Goal: Task Accomplishment & Management: Use online tool/utility

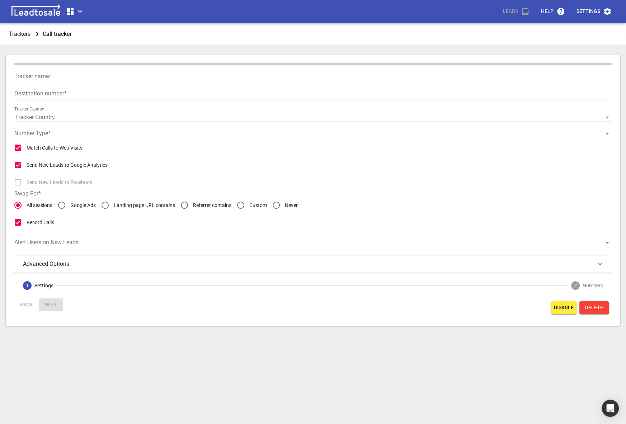
type input "Google Ads Call Extn"
type input "[PHONE_NUMBER]"
checkbox input "false"
type input "Call from Google Ads"
type input "5"
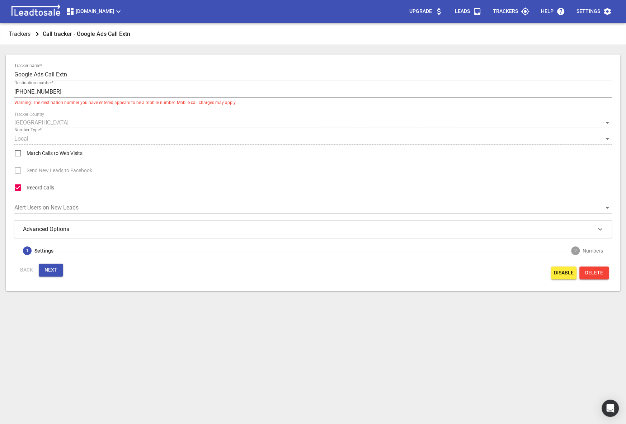
click at [109, 14] on span "[DOMAIN_NAME]" at bounding box center [94, 11] width 57 height 9
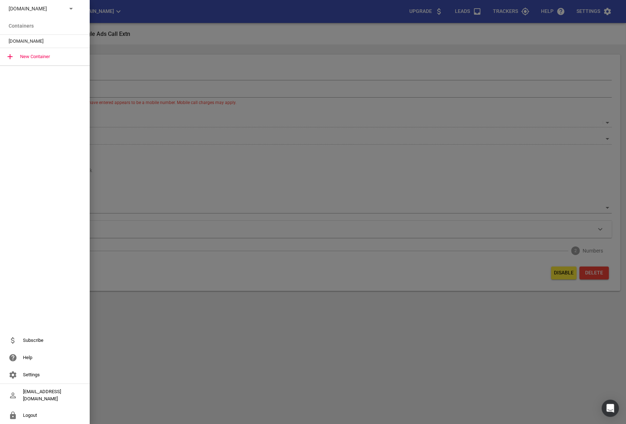
click at [60, 7] on p "[DOMAIN_NAME]" at bounding box center [35, 9] width 52 height 8
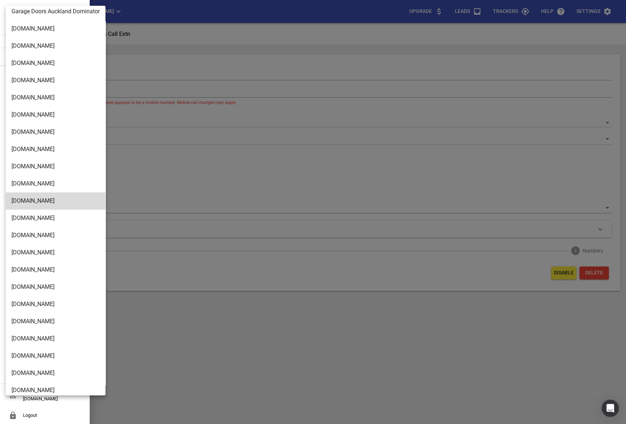
scroll to position [1149, 0]
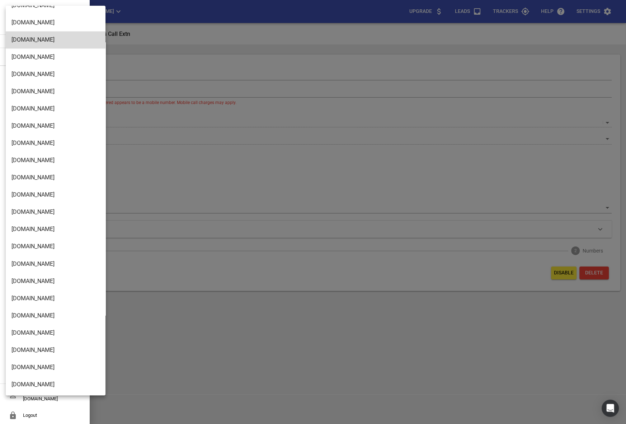
click at [39, 311] on li "[DOMAIN_NAME]" at bounding box center [56, 315] width 100 height 17
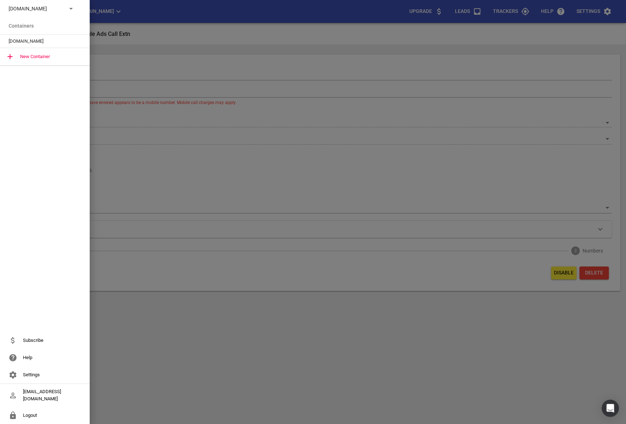
click at [67, 4] on icon at bounding box center [71, 8] width 9 height 9
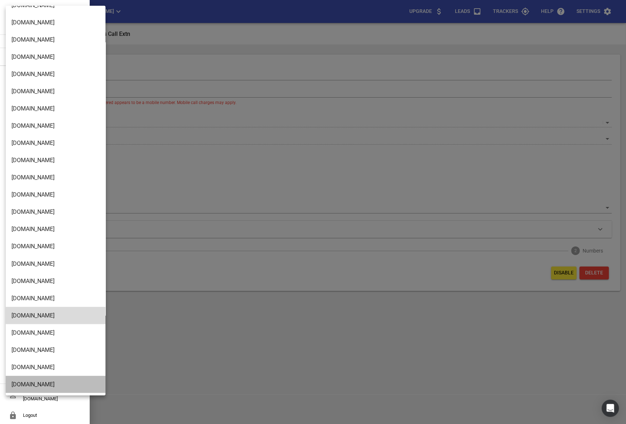
click at [27, 380] on li "[DOMAIN_NAME]" at bounding box center [56, 384] width 100 height 17
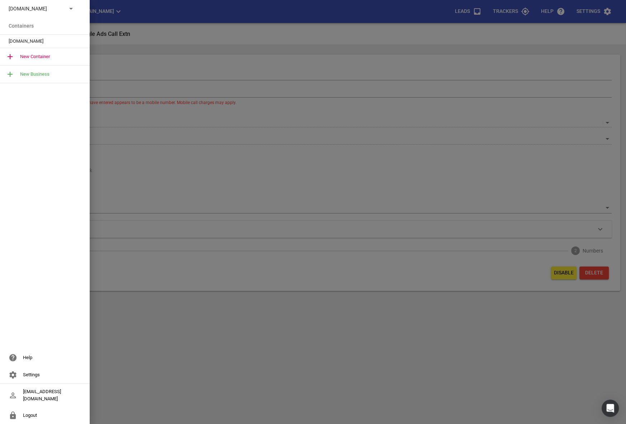
click at [56, 9] on p "[DOMAIN_NAME]" at bounding box center [35, 9] width 52 height 8
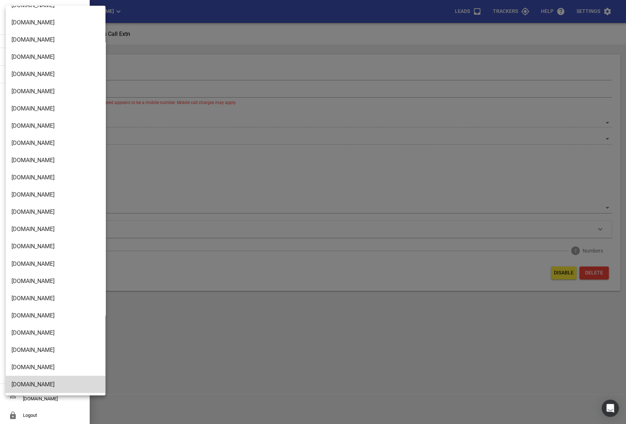
click at [25, 353] on li "[DOMAIN_NAME]" at bounding box center [56, 349] width 100 height 17
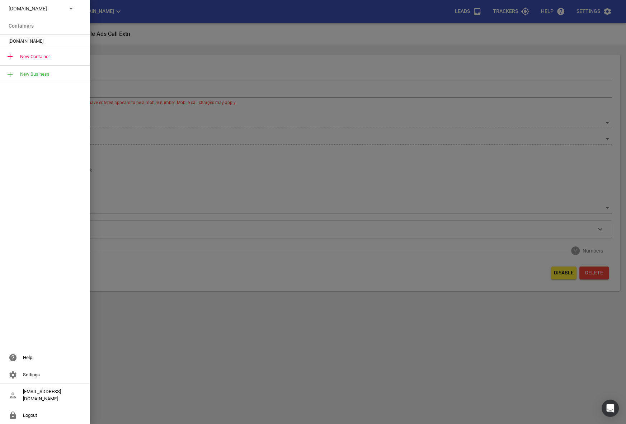
click at [20, 42] on span "[DOMAIN_NAME]" at bounding box center [42, 41] width 67 height 7
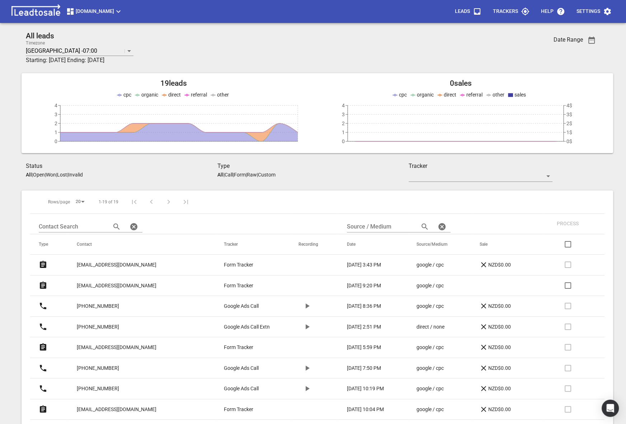
click at [106, 283] on p "[EMAIL_ADDRESS][DOMAIN_NAME]" at bounding box center [117, 286] width 80 height 8
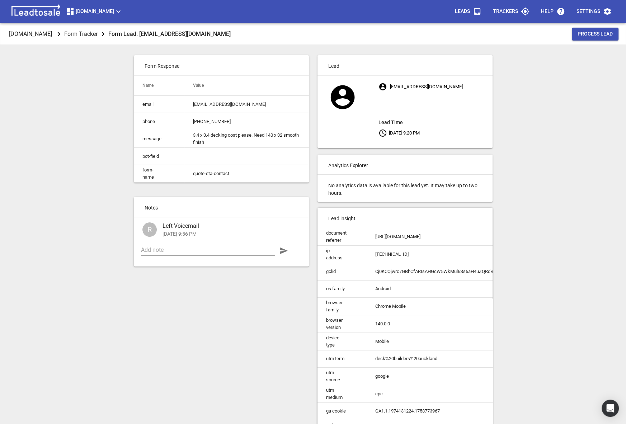
click at [84, 16] on button "[DOMAIN_NAME]" at bounding box center [94, 11] width 62 height 14
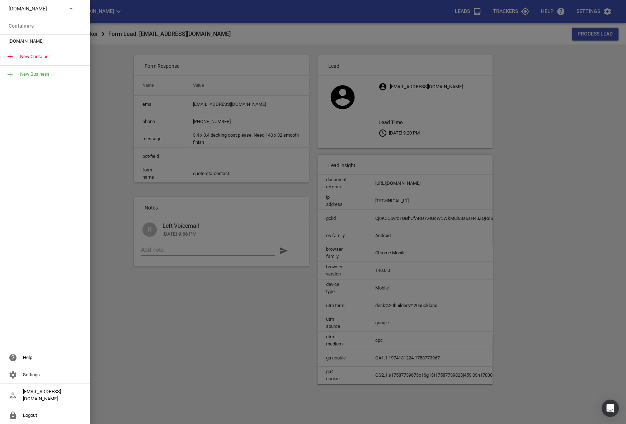
click at [60, 17] on li "Containers" at bounding box center [45, 25] width 90 height 17
click at [52, 7] on p "[DOMAIN_NAME]" at bounding box center [35, 9] width 52 height 8
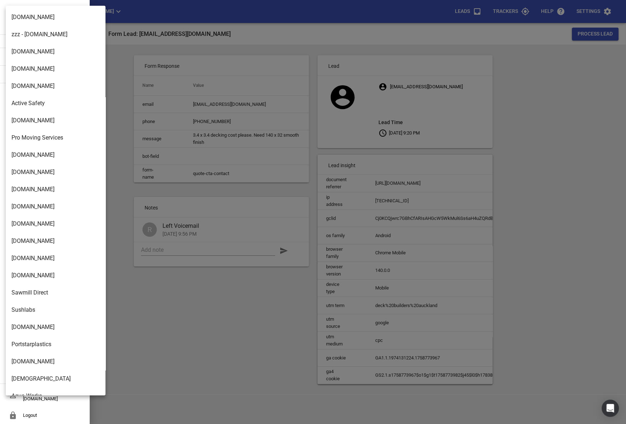
scroll to position [1149, 0]
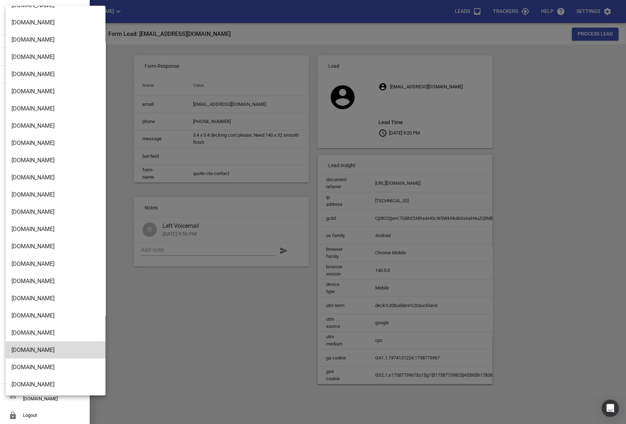
click at [35, 329] on li "[DOMAIN_NAME]" at bounding box center [56, 332] width 100 height 17
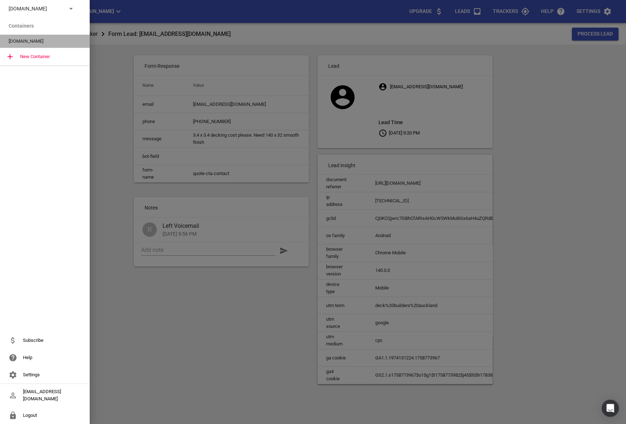
click at [40, 37] on div "[DOMAIN_NAME]" at bounding box center [45, 41] width 90 height 13
click at [31, 39] on span "[DOMAIN_NAME]" at bounding box center [42, 41] width 67 height 7
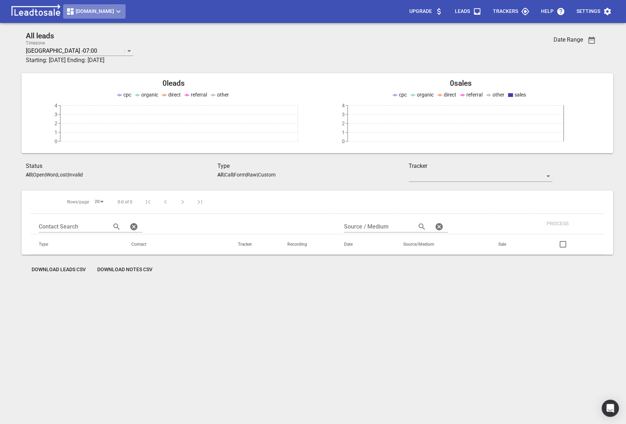
click at [92, 9] on span "[DOMAIN_NAME]" at bounding box center [94, 11] width 57 height 9
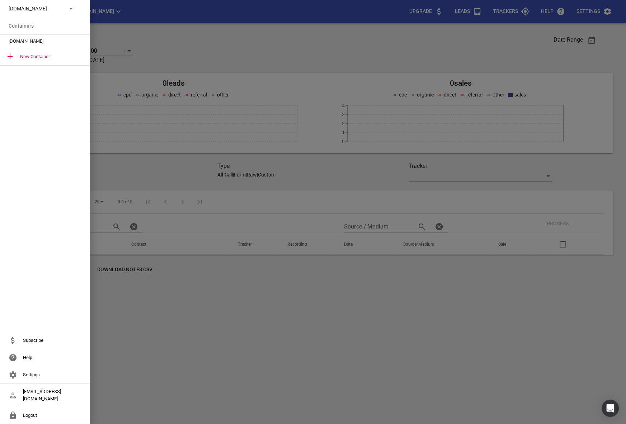
click at [31, 18] on li "Containers" at bounding box center [45, 25] width 90 height 17
click at [29, 15] on div "[DOMAIN_NAME]" at bounding box center [45, 8] width 90 height 17
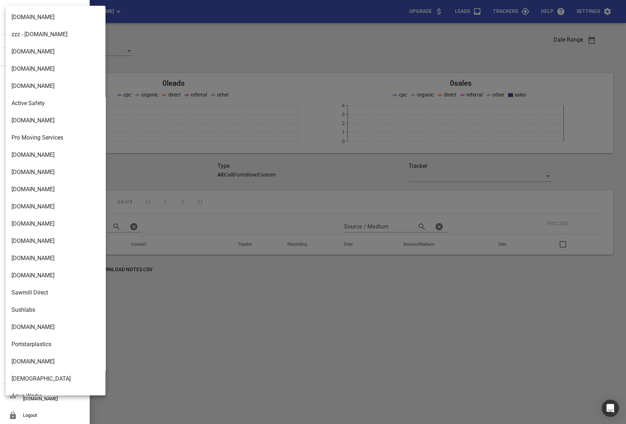
scroll to position [1149, 0]
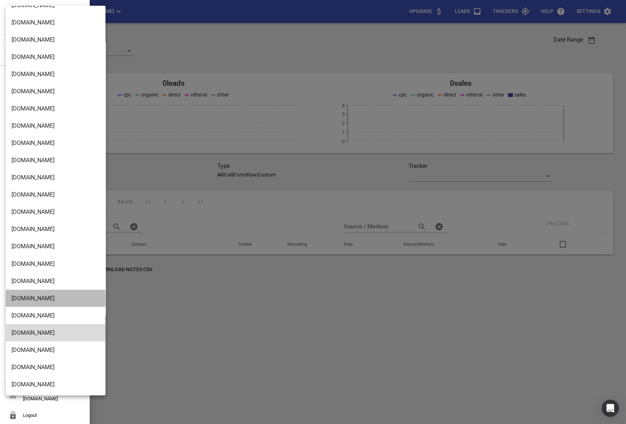
click at [33, 302] on li "[DOMAIN_NAME]" at bounding box center [56, 298] width 100 height 17
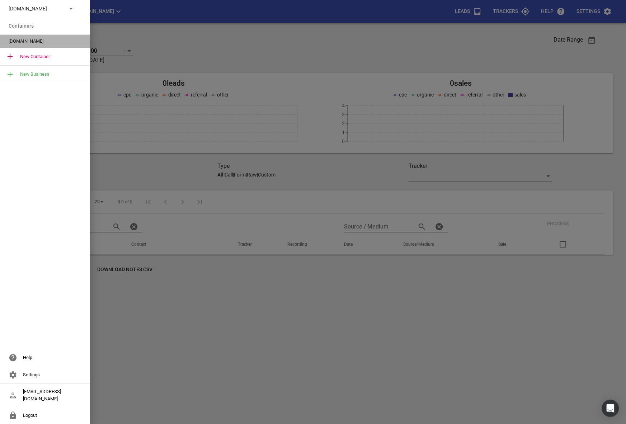
click at [29, 44] on span "[DOMAIN_NAME]" at bounding box center [42, 41] width 67 height 7
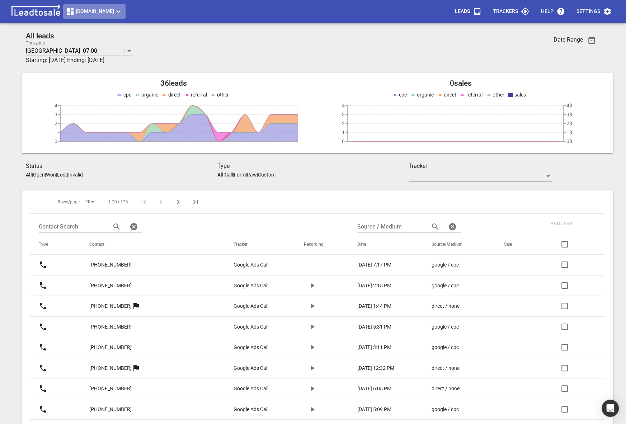
click at [116, 9] on span "[DOMAIN_NAME]" at bounding box center [94, 11] width 57 height 9
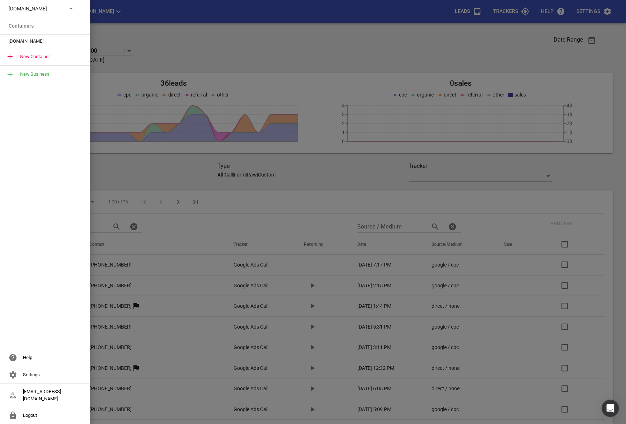
click at [51, 11] on p "[DOMAIN_NAME]" at bounding box center [35, 9] width 52 height 8
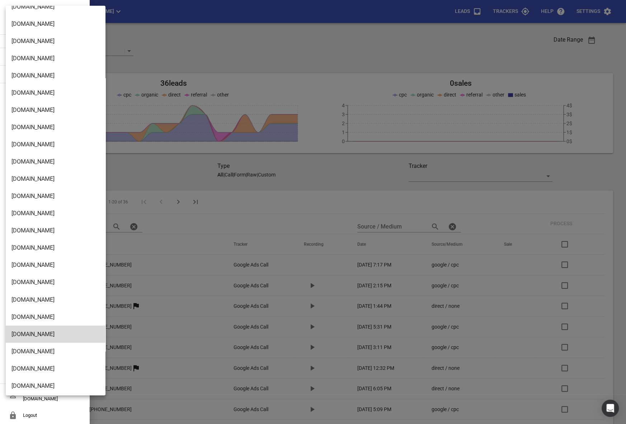
scroll to position [1113, 0]
click at [32, 251] on li "[DOMAIN_NAME]" at bounding box center [56, 248] width 100 height 17
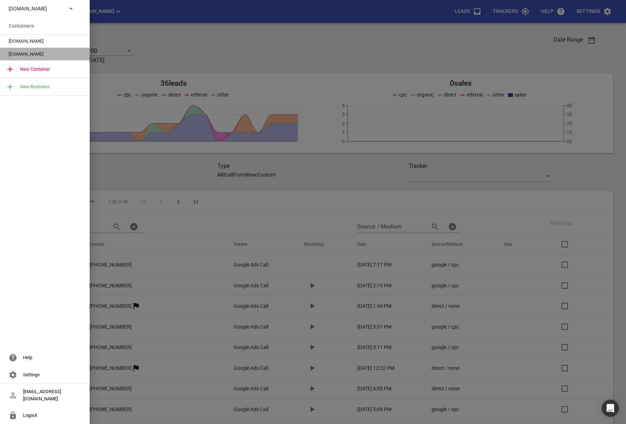
click at [25, 51] on span "[DOMAIN_NAME]" at bounding box center [42, 54] width 67 height 7
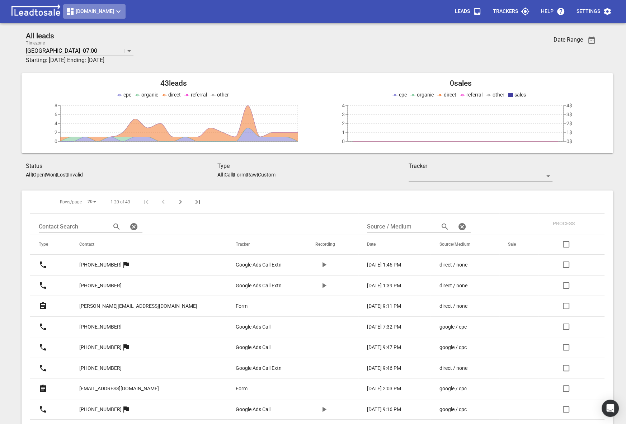
click at [106, 11] on span "[DOMAIN_NAME]" at bounding box center [94, 11] width 57 height 9
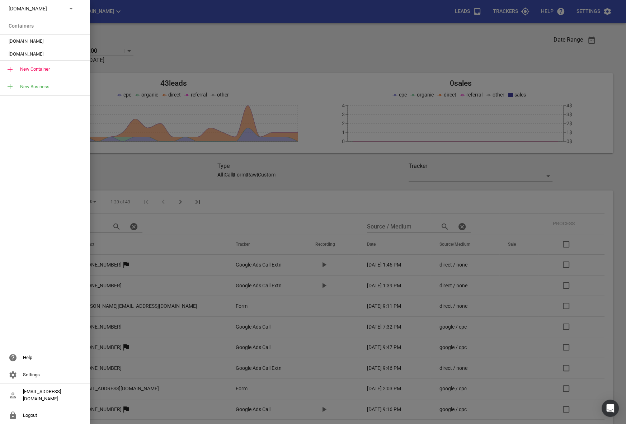
click at [67, 8] on icon at bounding box center [71, 8] width 9 height 9
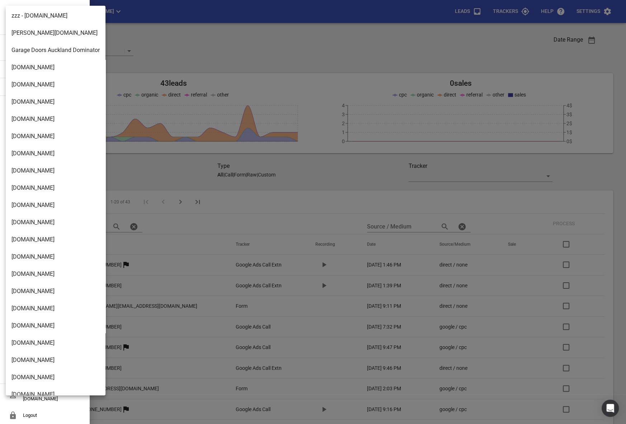
scroll to position [950, 0]
click at [25, 182] on li "[DOMAIN_NAME]" at bounding box center [56, 187] width 100 height 17
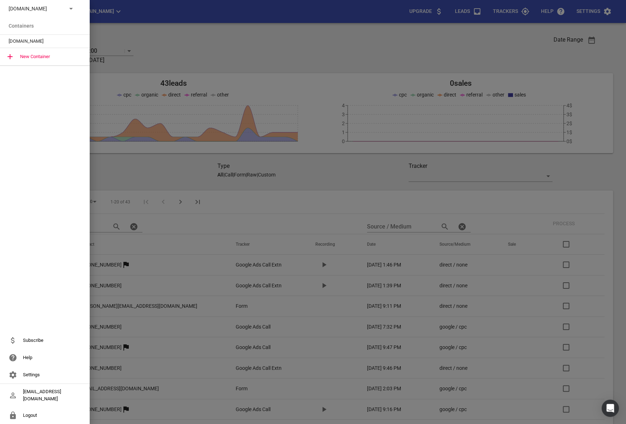
click at [20, 43] on span "[DOMAIN_NAME]" at bounding box center [42, 41] width 67 height 7
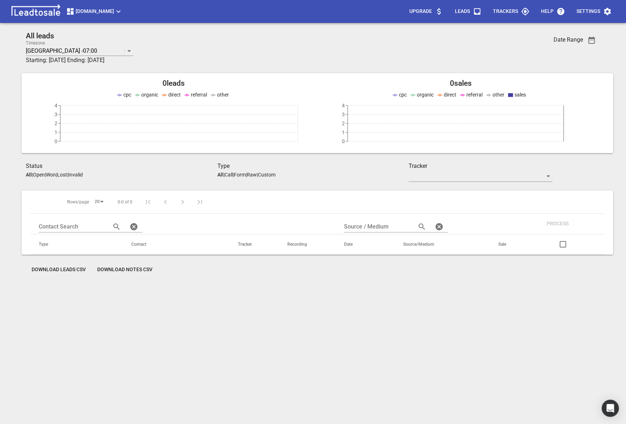
click at [106, 16] on button "[DOMAIN_NAME]" at bounding box center [94, 11] width 62 height 14
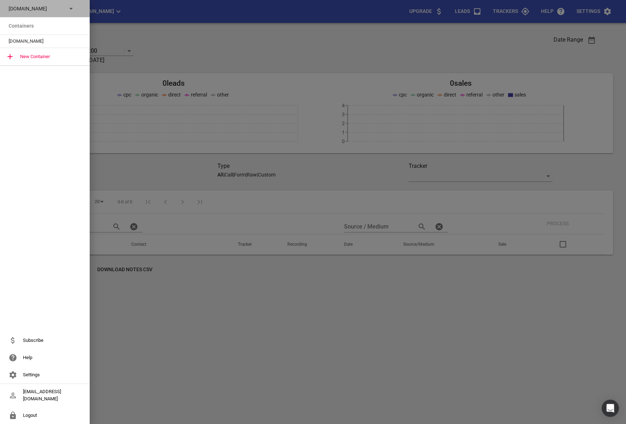
click at [44, 9] on p "[DOMAIN_NAME]" at bounding box center [35, 9] width 52 height 8
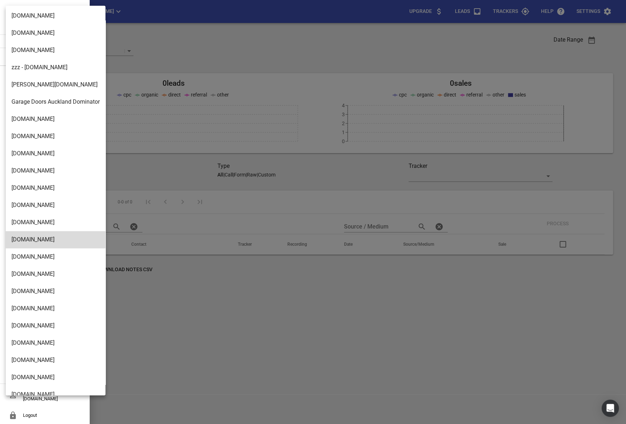
scroll to position [943, 0]
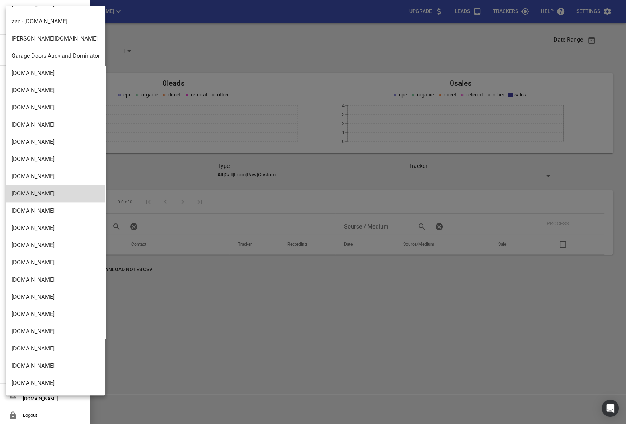
click at [29, 250] on li "[DOMAIN_NAME]" at bounding box center [56, 245] width 100 height 17
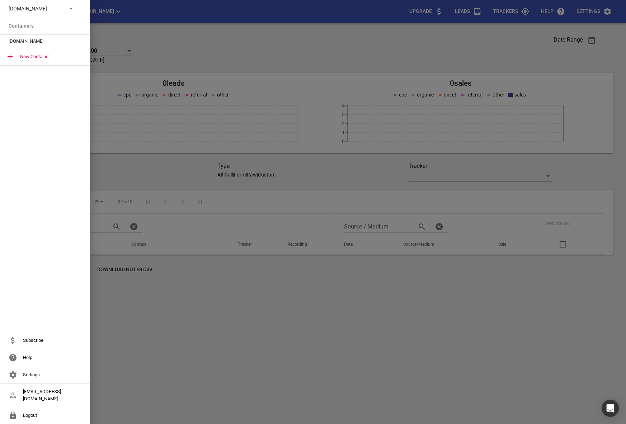
click at [27, 39] on span "[DOMAIN_NAME]" at bounding box center [42, 41] width 67 height 7
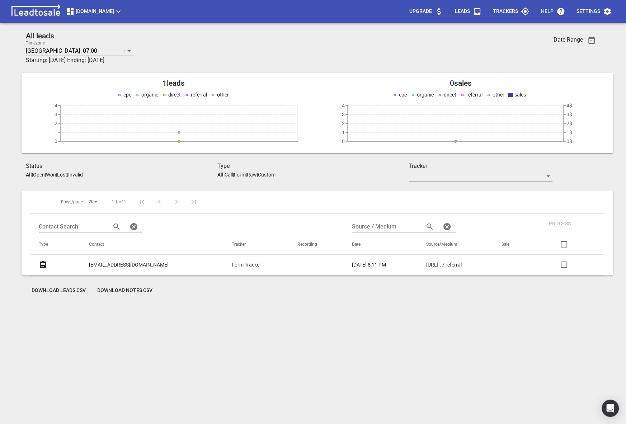
click at [430, 15] on p "Upgrade" at bounding box center [421, 11] width 23 height 7
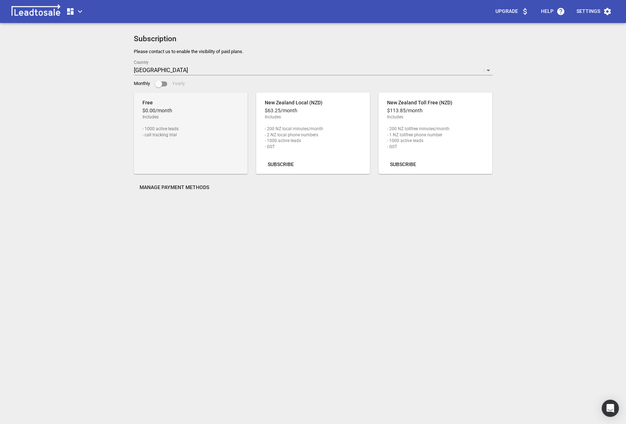
click at [284, 162] on span "Subscribe" at bounding box center [281, 164] width 26 height 7
click at [81, 16] on button "button" at bounding box center [75, 11] width 24 height 14
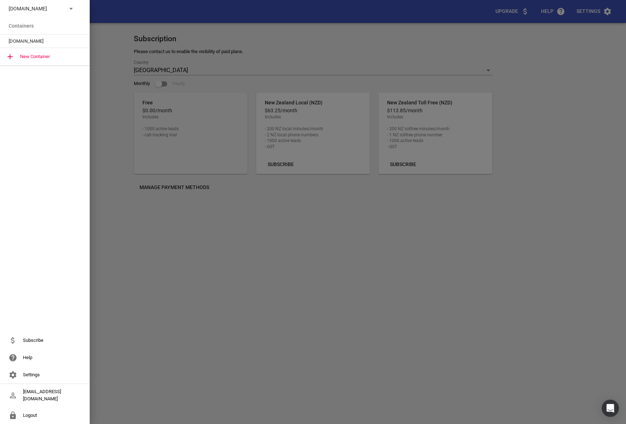
click at [265, 269] on div at bounding box center [313, 212] width 626 height 424
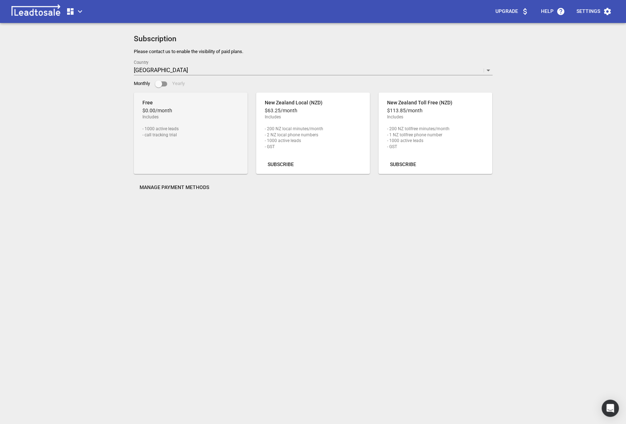
click at [84, 21] on div "Upgrade Help Settings" at bounding box center [313, 11] width 626 height 23
click at [81, 14] on icon "button" at bounding box center [80, 11] width 9 height 9
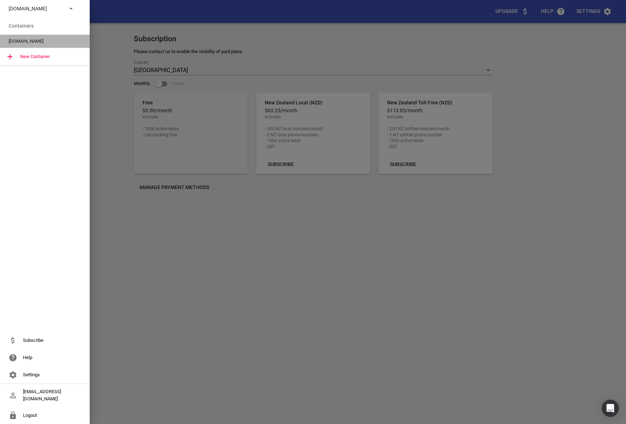
click at [45, 39] on span "[DOMAIN_NAME]" at bounding box center [42, 41] width 67 height 7
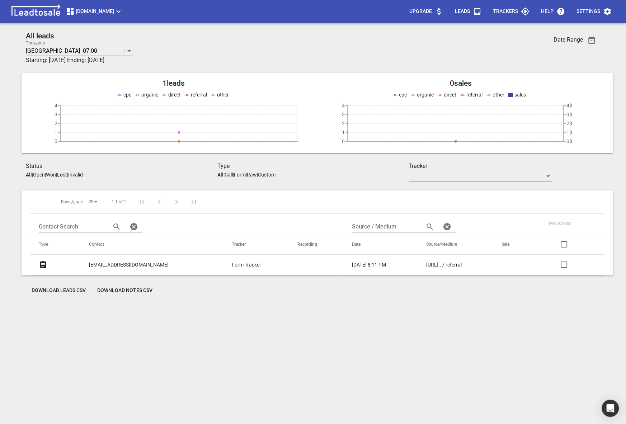
click at [503, 8] on p "Trackers" at bounding box center [505, 11] width 25 height 7
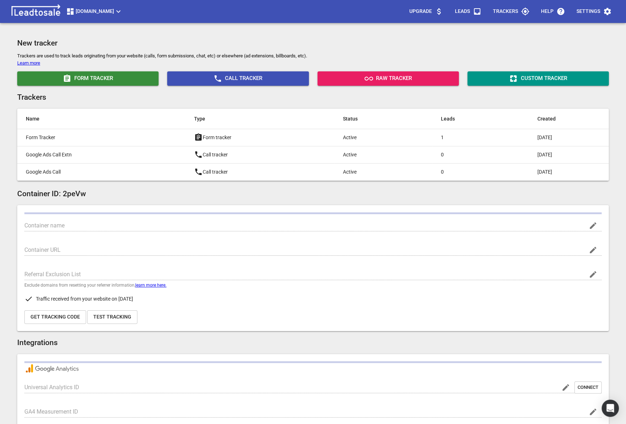
type input "[DOMAIN_NAME]"
type input "[URL][DOMAIN_NAME]"
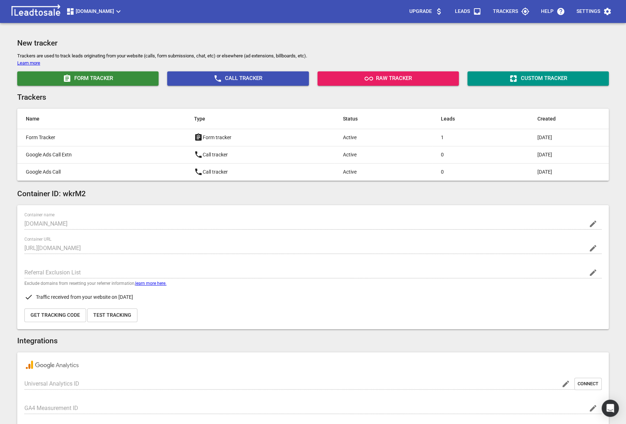
click at [428, 11] on p "Upgrade" at bounding box center [421, 11] width 23 height 7
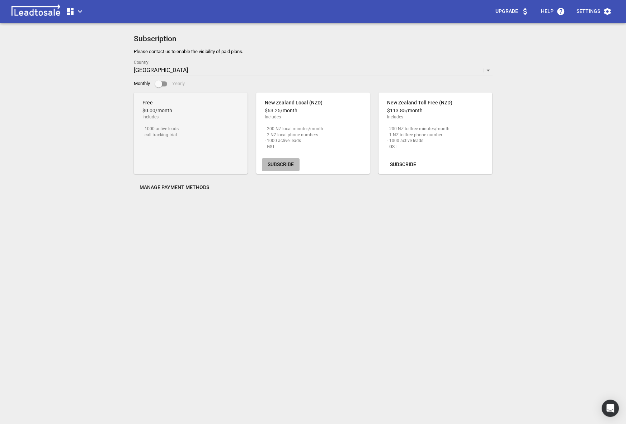
click at [282, 167] on span "Subscribe" at bounding box center [281, 164] width 26 height 7
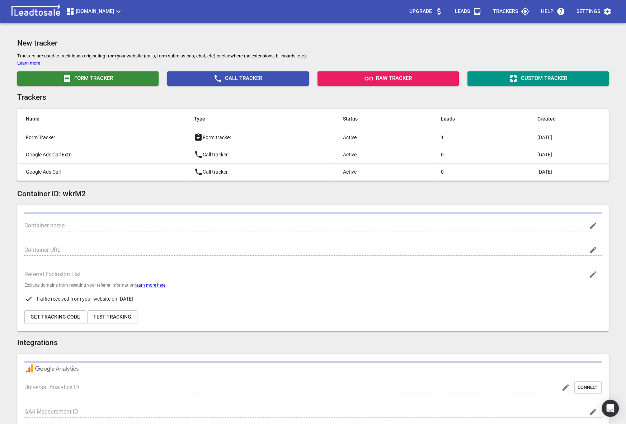
type input "[DOMAIN_NAME]"
type input "[URL][DOMAIN_NAME]"
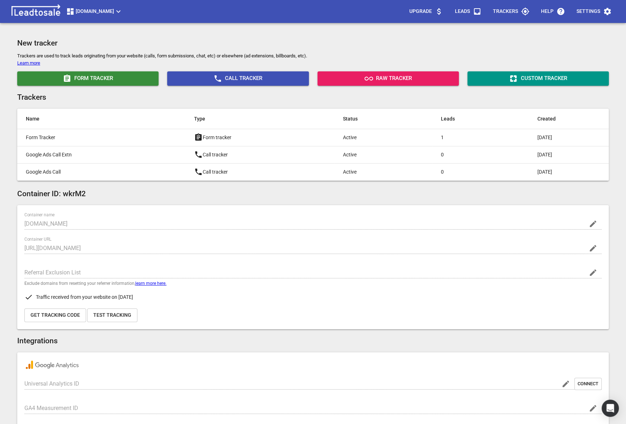
click at [117, 7] on span "[DOMAIN_NAME]" at bounding box center [94, 11] width 57 height 9
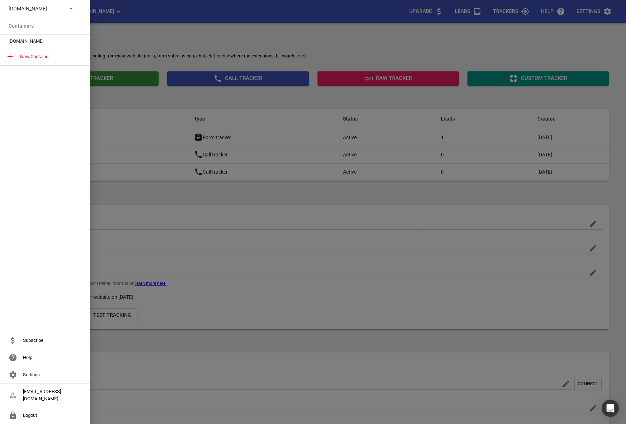
click at [59, 45] on div "[DOMAIN_NAME]" at bounding box center [45, 41] width 90 height 13
click at [55, 44] on span "[DOMAIN_NAME]" at bounding box center [42, 41] width 67 height 7
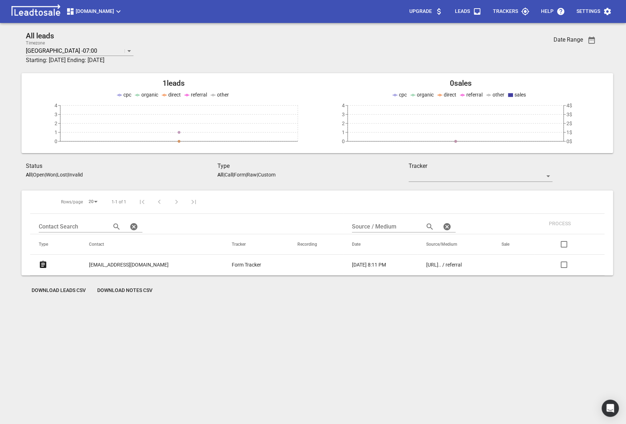
click at [430, 7] on span "Upgrade" at bounding box center [427, 11] width 34 height 17
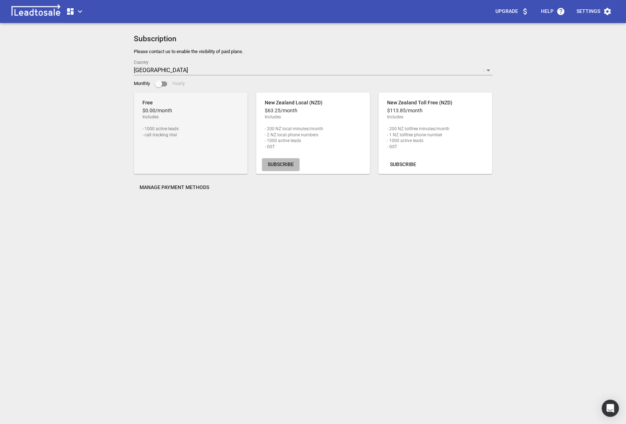
click at [268, 168] on span "Subscribe" at bounding box center [281, 164] width 26 height 7
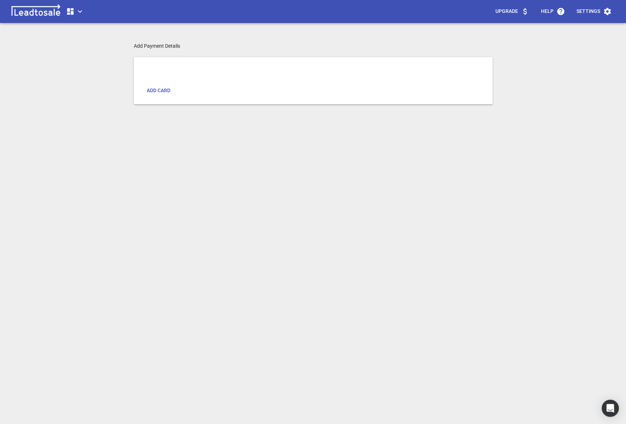
click at [163, 90] on span "Add card" at bounding box center [159, 90] width 24 height 7
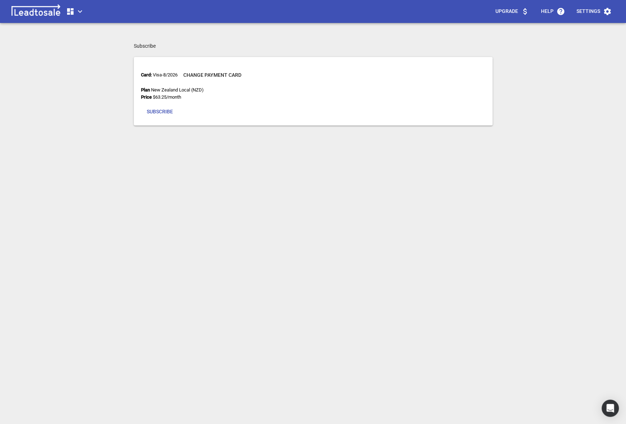
click at [161, 113] on span "Subscribe" at bounding box center [160, 111] width 26 height 7
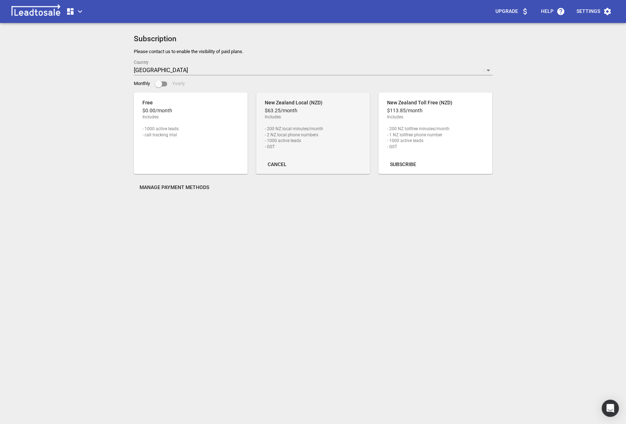
click at [87, 16] on div at bounding box center [249, 11] width 481 height 14
click at [70, 8] on icon "button" at bounding box center [70, 11] width 9 height 9
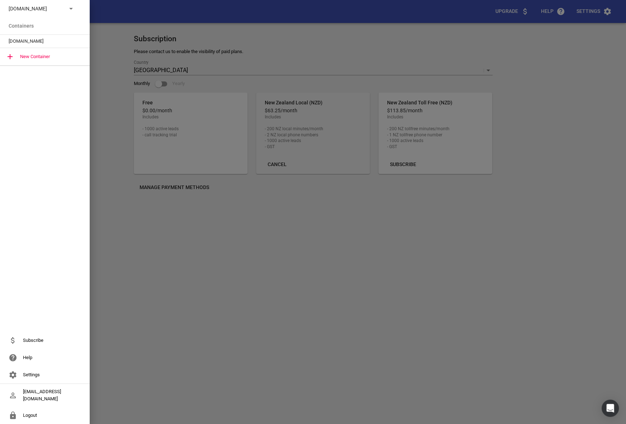
click at [32, 41] on span "[DOMAIN_NAME]" at bounding box center [42, 41] width 67 height 7
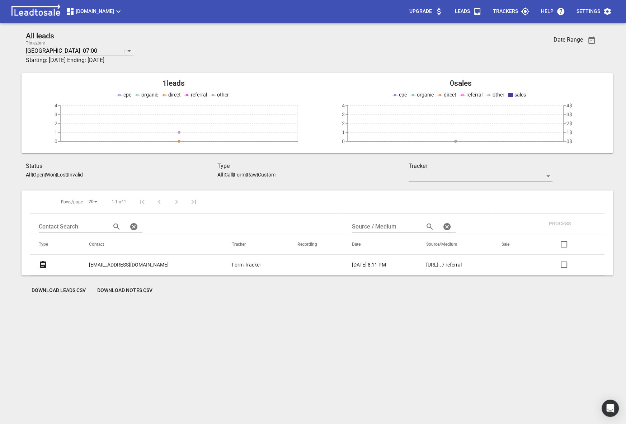
click at [582, 40] on h3 "Date Range" at bounding box center [568, 39] width 29 height 7
click at [514, 13] on p "Trackers" at bounding box center [505, 11] width 25 height 7
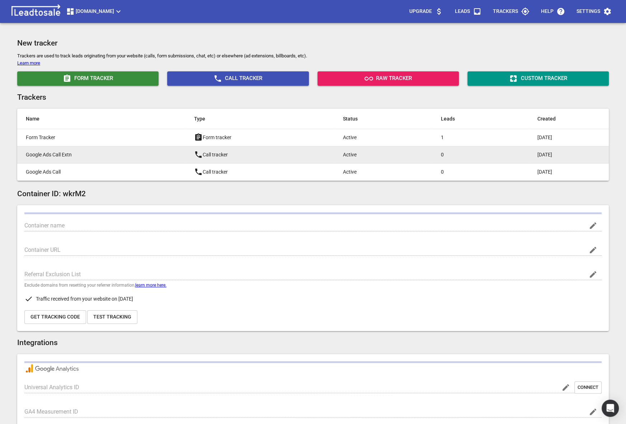
type input "[DOMAIN_NAME]"
type input "[URL][DOMAIN_NAME]"
click at [63, 156] on p "Google Ads Call Extn" at bounding box center [96, 155] width 140 height 8
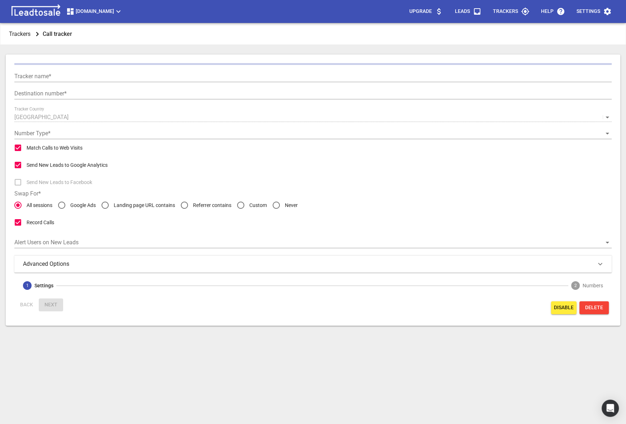
type input "Google Ads Call Extn"
type input "[PHONE_NUMBER]"
checkbox input "false"
type input "Call from Google Ads"
type input "5"
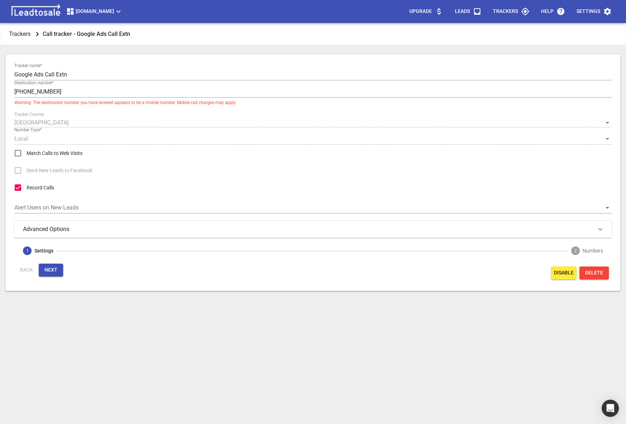
click at [47, 266] on button "Next" at bounding box center [51, 270] width 24 height 13
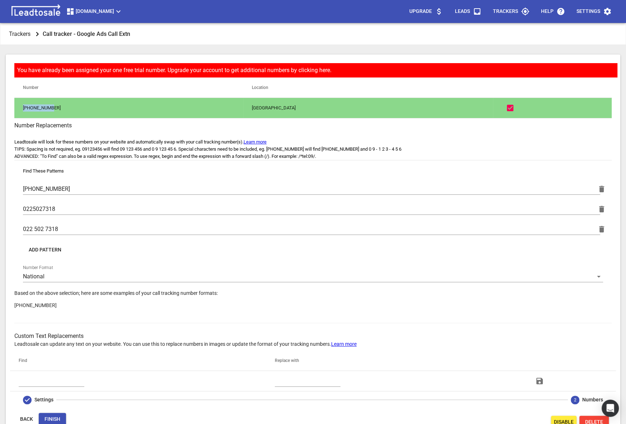
drag, startPoint x: 61, startPoint y: 109, endPoint x: 23, endPoint y: 110, distance: 38.8
click at [23, 110] on td "[PHONE_NUMBER]" at bounding box center [128, 108] width 229 height 20
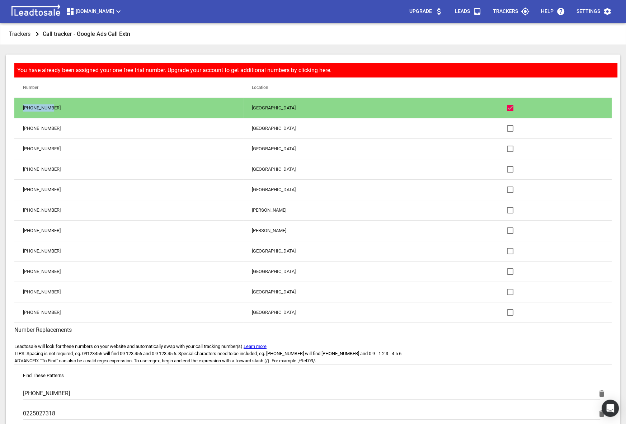
copy td "[PHONE_NUMBER]"
click at [23, 37] on p "Trackers" at bounding box center [20, 34] width 22 height 8
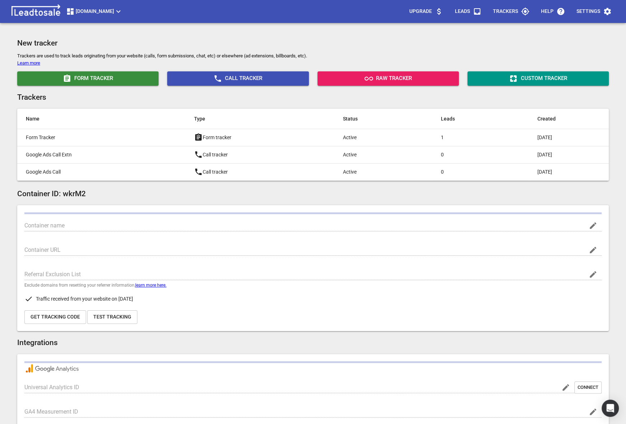
type input "[DOMAIN_NAME]"
type input "[URL][DOMAIN_NAME]"
